Goal: Task Accomplishment & Management: Complete application form

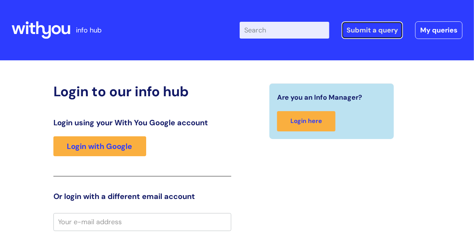
click at [366, 30] on link "Submit a query" at bounding box center [372, 30] width 61 height 18
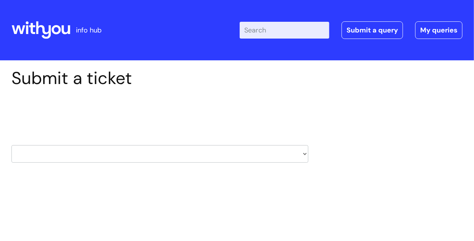
click at [305, 155] on select "HR / People IT and Support Clinical Drug Alerts Finance Accounts Data Support T…" at bounding box center [159, 154] width 297 height 18
select select "property_&_estates"
click at [11, 145] on select "HR / People IT and Support Clinical Drug Alerts Finance Accounts Data Support T…" at bounding box center [159, 154] width 297 height 18
click at [305, 203] on select "... Facilities Support Lease/ Tenancy Agreements Health & Safety and Environmen…" at bounding box center [159, 203] width 297 height 18
select select "Facilities Support"
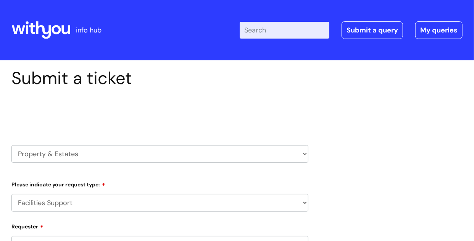
click at [11, 194] on select "... Facilities Support Lease/ Tenancy Agreements Health & Safety and Environmen…" at bounding box center [159, 203] width 297 height 18
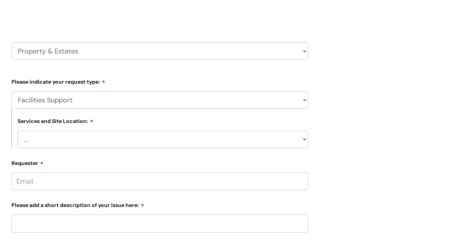
scroll to position [107, 0]
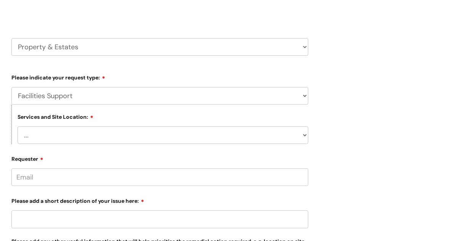
click at [304, 136] on select "... Cleethorpes Darlington Tubwell Darlington Coniscliffe Grimsby Preston Redca…" at bounding box center [163, 135] width 291 height 18
select select "Liskeard"
click at [18, 126] on select "... Cleethorpes Darlington Tubwell Darlington Coniscliffe Grimsby Preston Redca…" at bounding box center [163, 135] width 291 height 18
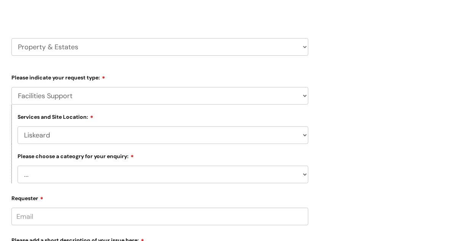
click at [306, 176] on select "... Electrical and Lighting Plumbing and Drainage Heating and Cooling Fixtures,…" at bounding box center [163, 175] width 291 height 18
select select "Fixtures, Fittings, and Furniture"
click at [18, 166] on select "... Electrical and Lighting Plumbing and Drainage Heating and Cooling Fixtures,…" at bounding box center [163, 175] width 291 height 18
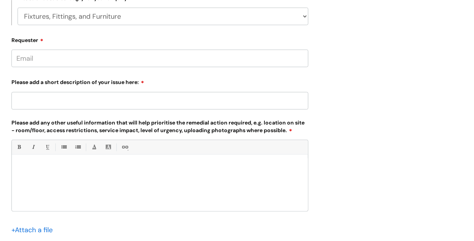
scroll to position [266, 0]
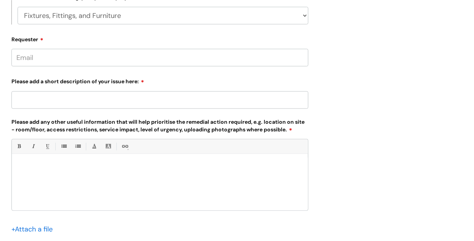
click at [46, 55] on input "Requester" at bounding box center [159, 58] width 297 height 18
type input "catherine.diamond@sky.com"
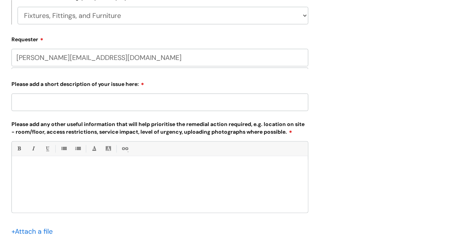
click at [49, 97] on div "Please add a short description of your issue here:" at bounding box center [159, 95] width 297 height 34
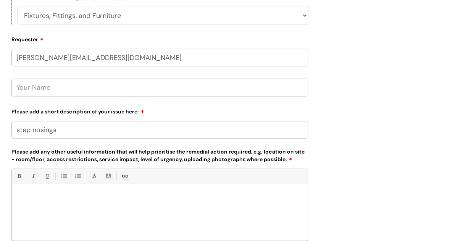
type input "step nosings"
click at [31, 200] on p at bounding box center [160, 197] width 285 height 7
click at [170, 195] on p "I enclose sone photos of the step nosing recently replaced at Liskerd office" at bounding box center [160, 197] width 285 height 7
click at [197, 195] on p "I enclose sone photos of the step nosing recently replaced at Liskeard office" at bounding box center [160, 197] width 285 height 7
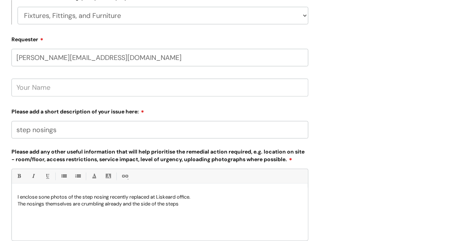
click at [144, 203] on p "The nosings themselves are crumbling already and the side of the steps" at bounding box center [160, 203] width 285 height 7
click at [196, 205] on p "The nosings themselves are crumbling already and the on side of the steps" at bounding box center [160, 203] width 285 height 7
drag, startPoint x: 36, startPoint y: 205, endPoint x: 55, endPoint y: 223, distance: 25.9
click at [55, 223] on div "I enclose sone photos of the step nosing recently replaced at Liskeard office. …" at bounding box center [160, 214] width 296 height 53
click at [260, 204] on p "The nosings themselves are crumbling already and the on side of the steps there…" at bounding box center [160, 203] width 285 height 7
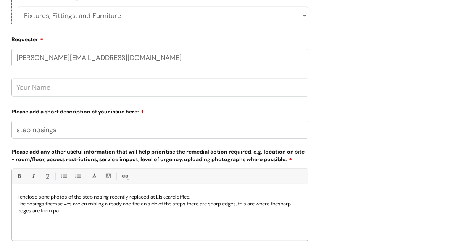
click at [285, 205] on p "The nosings themselves are crumbling already and the on side of the steps there…" at bounding box center [160, 207] width 285 height 14
click at [70, 212] on p "The nosings themselves are crumbling already and the on side of the steps there…" at bounding box center [160, 207] width 285 height 14
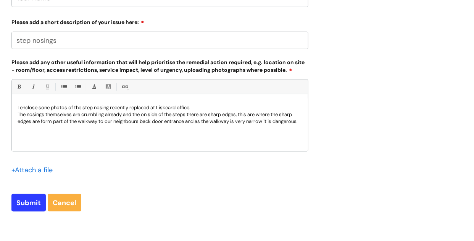
scroll to position [358, 0]
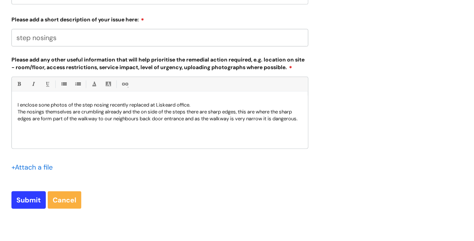
click at [13, 166] on input "file" at bounding box center [30, 167] width 38 height 10
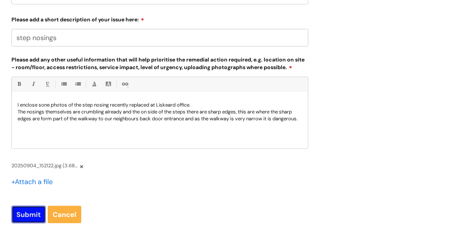
click at [26, 212] on input "Submit" at bounding box center [28, 215] width 34 height 18
type input "Please Wait..."
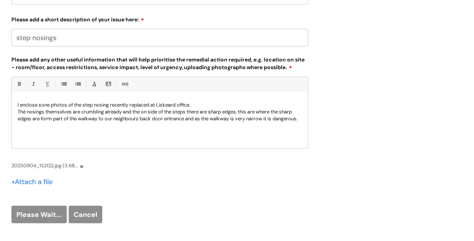
click at [82, 218] on div "Please Wait... Cancel" at bounding box center [159, 215] width 297 height 18
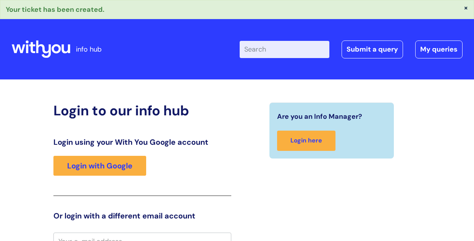
scroll to position [9, 0]
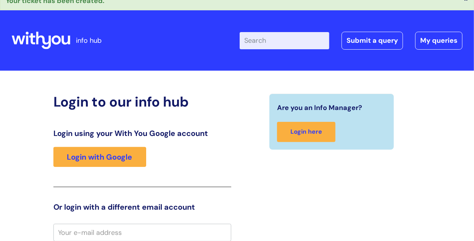
click at [371, 40] on link "Submit a query" at bounding box center [372, 41] width 61 height 18
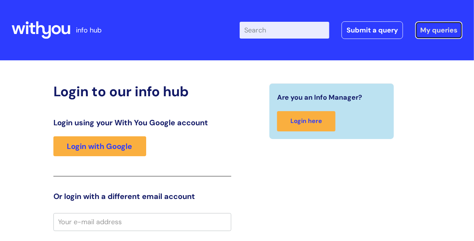
click at [427, 32] on link "My queries" at bounding box center [438, 30] width 47 height 18
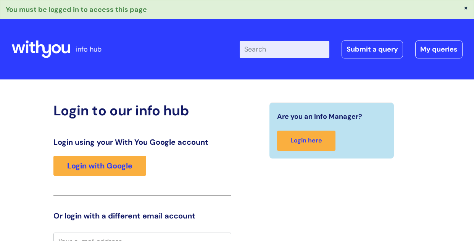
scroll to position [9, 0]
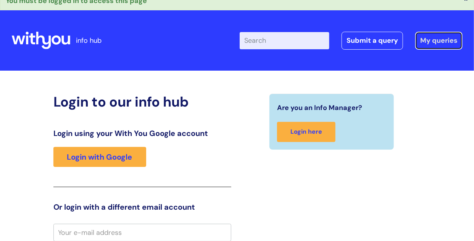
click at [431, 41] on link "My queries" at bounding box center [438, 41] width 47 height 18
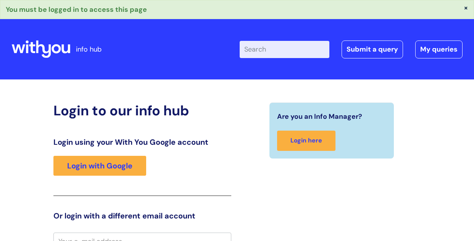
scroll to position [9, 0]
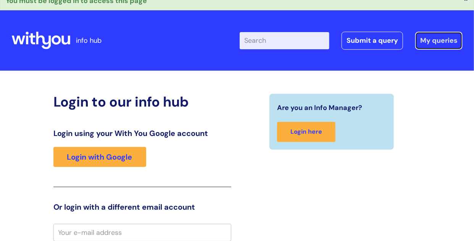
click at [431, 41] on link "My queries" at bounding box center [438, 41] width 47 height 18
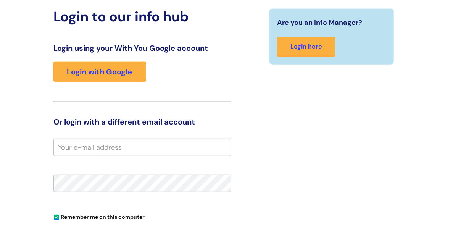
scroll to position [68, 0]
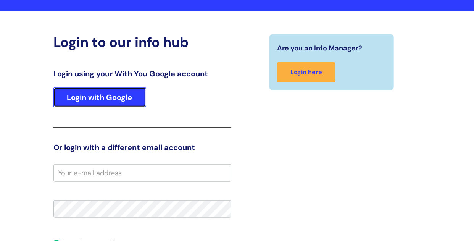
click at [100, 91] on link "Login with Google" at bounding box center [99, 97] width 93 height 20
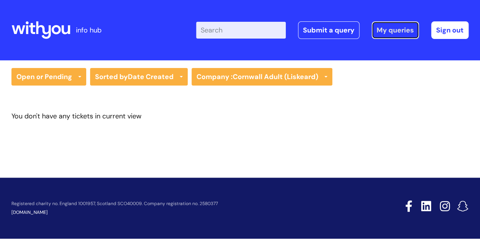
click at [401, 35] on link "My queries" at bounding box center [395, 30] width 47 height 18
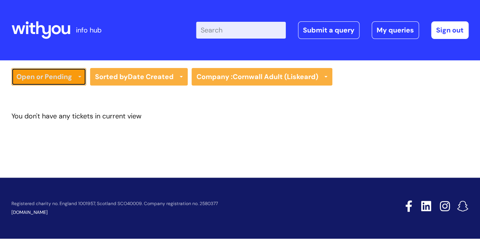
click at [79, 76] on icon at bounding box center [79, 77] width 3 height 3
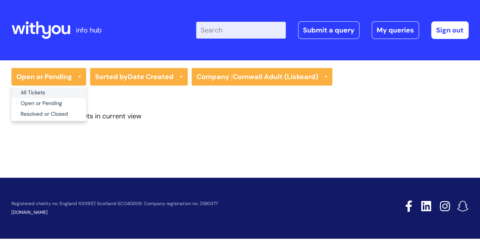
click at [47, 92] on link "All Tickets" at bounding box center [48, 92] width 75 height 11
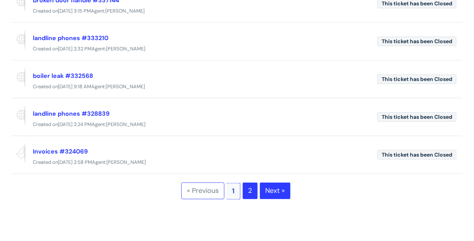
scroll to position [330, 0]
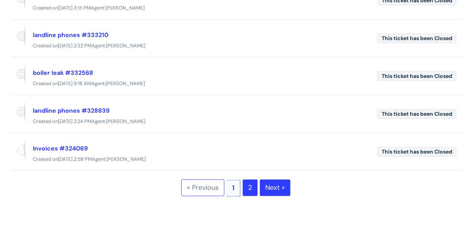
click at [252, 189] on link "2" at bounding box center [250, 187] width 15 height 17
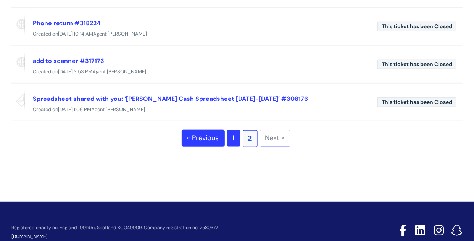
scroll to position [311, 0]
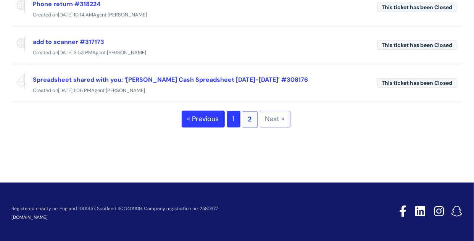
click at [234, 117] on link "1" at bounding box center [233, 119] width 13 height 17
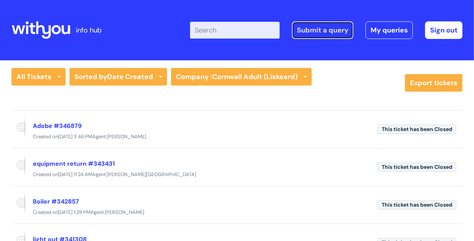
click at [315, 31] on link "Submit a query" at bounding box center [322, 30] width 61 height 18
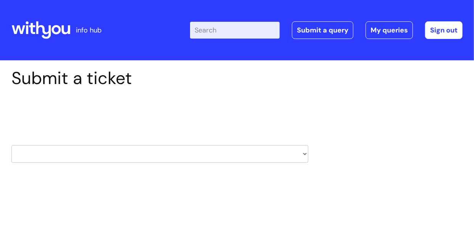
click at [302, 154] on select "HR / People IT and Support Clinical Drug Alerts Finance Accounts Data Support T…" at bounding box center [159, 154] width 297 height 18
select select "property_&_estates"
click at [11, 145] on select "HR / People IT and Support Clinical Drug Alerts Finance Accounts Data Support T…" at bounding box center [159, 154] width 297 height 18
select select "80004286554"
click at [305, 203] on select "... Facilities Support Lease/ Tenancy Agreements Health & Safety and Environmen…" at bounding box center [159, 203] width 297 height 18
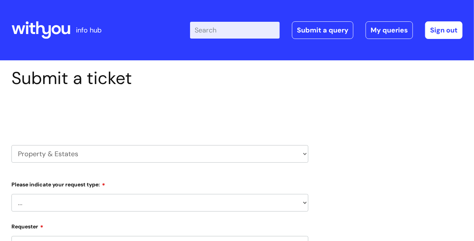
select select "Facilities Support"
click at [11, 194] on select "... Facilities Support Lease/ Tenancy Agreements Health & Safety and Environmen…" at bounding box center [159, 203] width 297 height 18
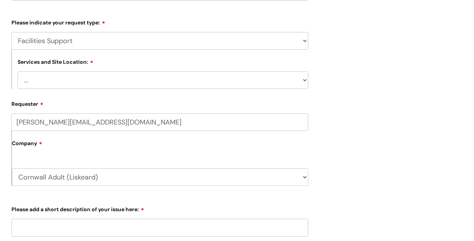
scroll to position [163, 0]
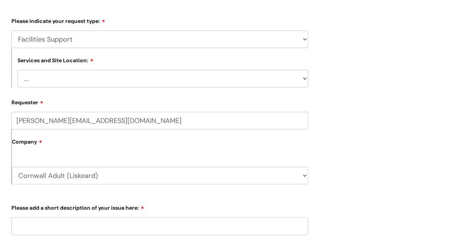
click at [305, 80] on select "... [GEOGRAPHIC_DATA] [GEOGRAPHIC_DATA] [GEOGRAPHIC_DATA] [GEOGRAPHIC_DATA] [GE…" at bounding box center [163, 79] width 291 height 18
select select "Liskeard"
click at [18, 70] on select "... [GEOGRAPHIC_DATA] [GEOGRAPHIC_DATA] [GEOGRAPHIC_DATA] [GEOGRAPHIC_DATA] [GE…" at bounding box center [163, 79] width 291 height 18
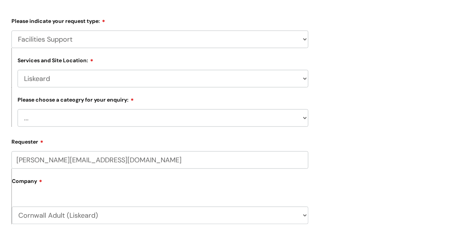
click at [304, 116] on select "... Electrical and Lighting Plumbing and Drainage Heating and Cooling Fixtures,…" at bounding box center [163, 118] width 291 height 18
select select "Fixtures, Fittings, and Furniture"
click at [18, 109] on select "... Electrical and Lighting Plumbing and Drainage Heating and Cooling Fixtures,…" at bounding box center [163, 118] width 291 height 18
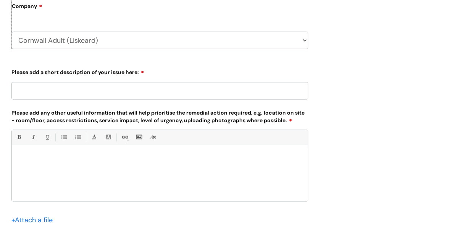
scroll to position [350, 0]
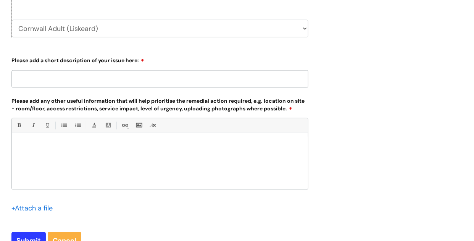
click at [134, 79] on input "Please add a short description of your issue here:" at bounding box center [159, 79] width 297 height 18
type input "External stair nosings"
click at [15, 210] on input "file" at bounding box center [30, 208] width 38 height 10
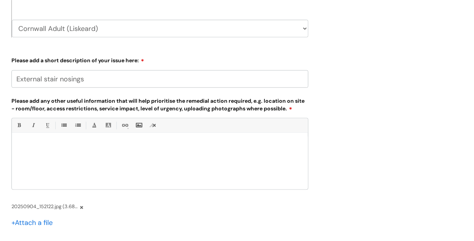
click at [12, 223] on input "file" at bounding box center [30, 223] width 38 height 10
click at [12, 237] on input "file" at bounding box center [30, 237] width 38 height 10
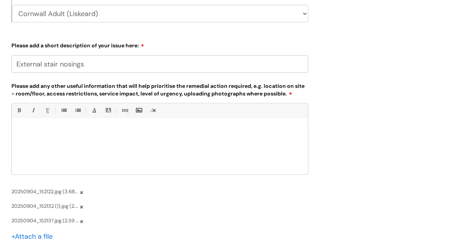
scroll to position [397, 0]
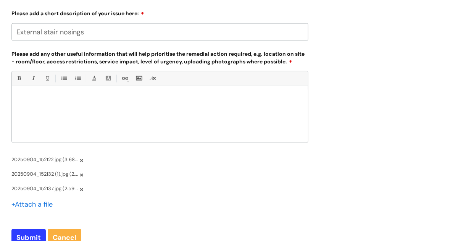
click at [15, 203] on input "file" at bounding box center [30, 205] width 38 height 10
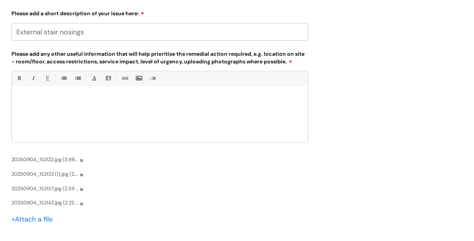
click at [68, 113] on div at bounding box center [160, 116] width 296 height 53
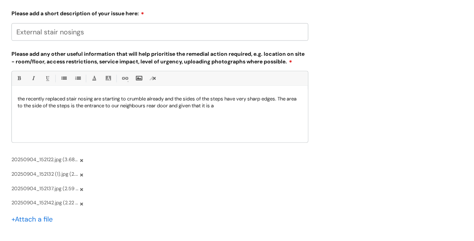
click at [237, 107] on p "the recently replaced stair nosing are starting to crumble already and the side…" at bounding box center [160, 102] width 285 height 14
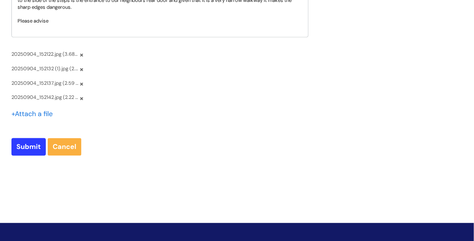
scroll to position [501, 0]
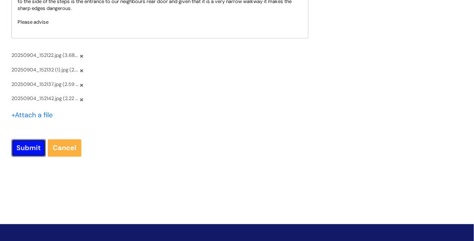
click at [29, 149] on input "Submit" at bounding box center [28, 148] width 34 height 18
type input "Please Wait..."
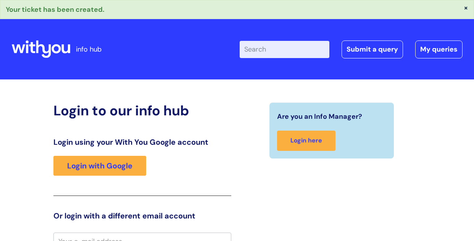
scroll to position [9, 0]
